Goal: Task Accomplishment & Management: Manage account settings

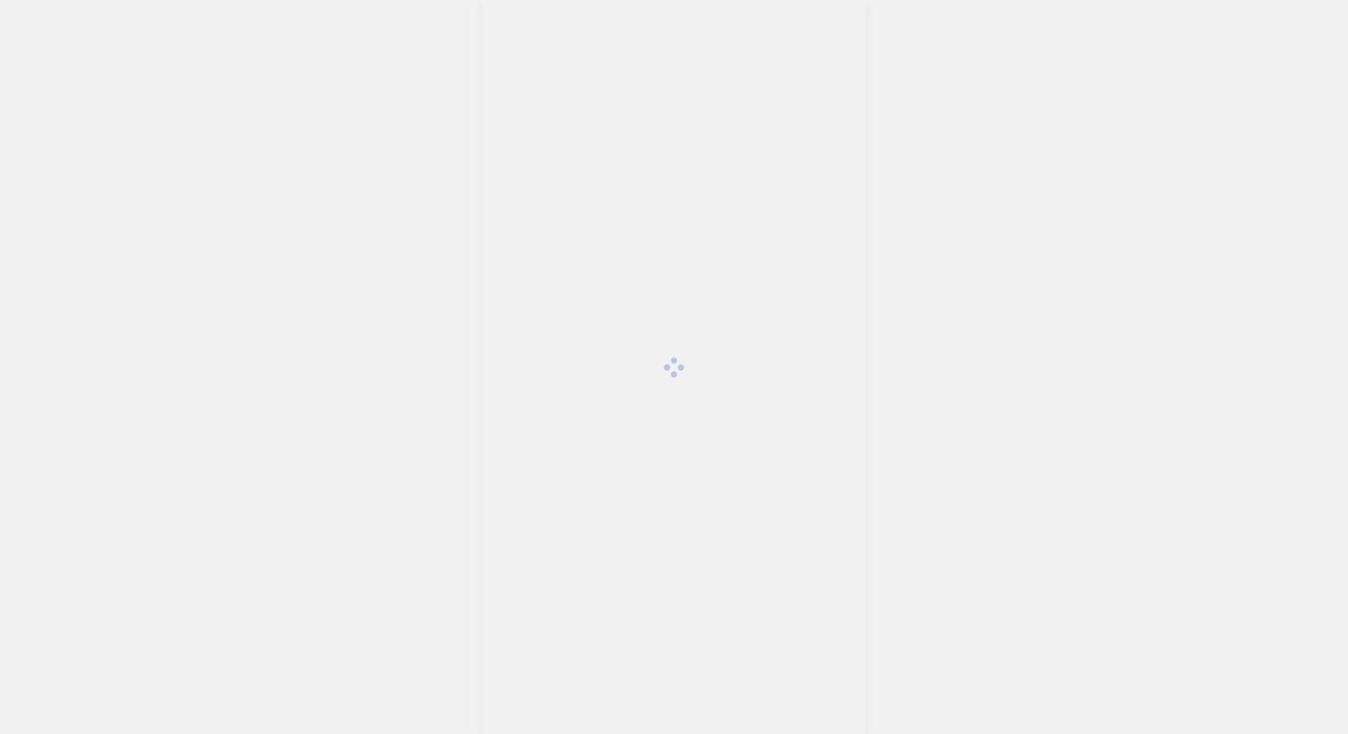
scroll to position [3709, 0]
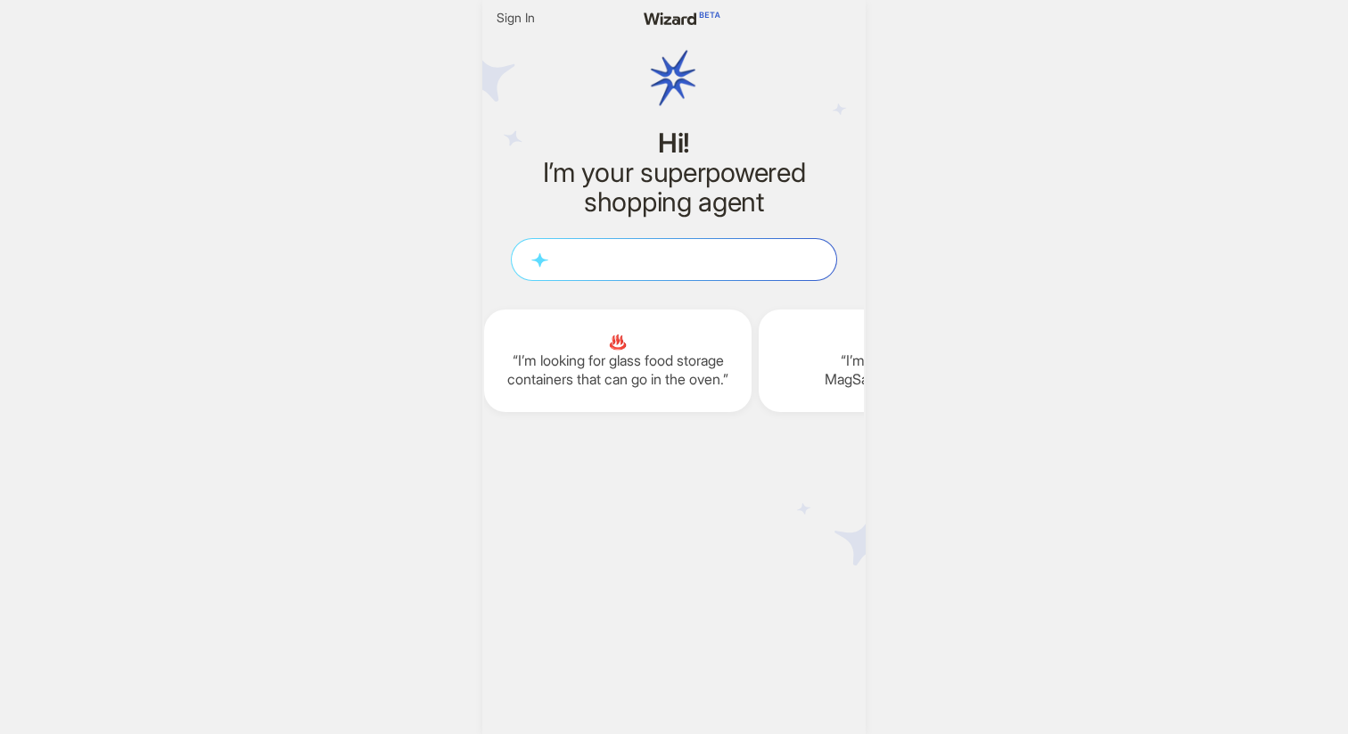
scroll to position [0, 2194]
click at [509, 16] on span "Sign In" at bounding box center [516, 18] width 38 height 16
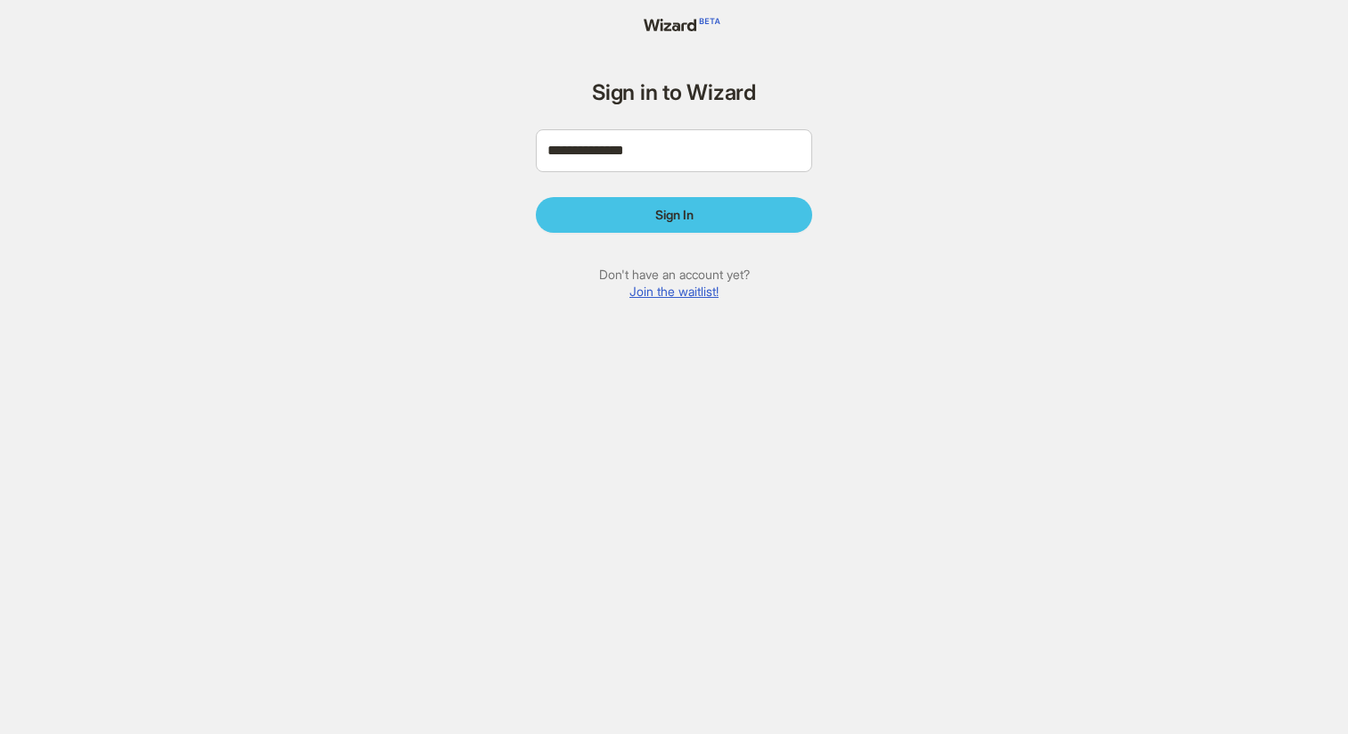
click at [660, 218] on span "Sign In" at bounding box center [674, 215] width 38 height 16
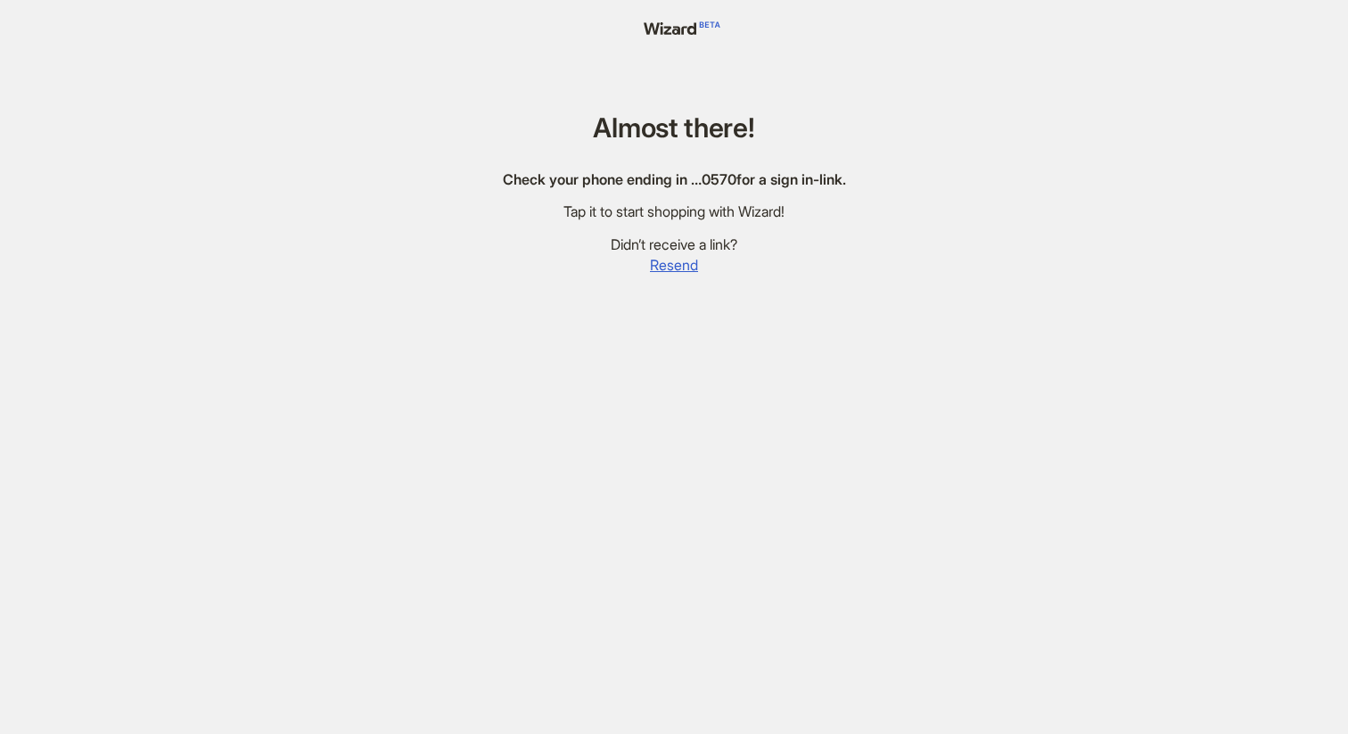
click at [361, 417] on div "Almost there! Check your phone ending in … 0570 for a sign in-link. Tap it to s…" at bounding box center [674, 388] width 1348 height 777
click at [680, 265] on span "Resend" at bounding box center [674, 265] width 48 height 19
click at [901, 288] on div "Almost there! Check your phone ending in … 0570 for a sign in-link. Tap it to s…" at bounding box center [674, 388] width 1348 height 777
